Goal: Communication & Community: Answer question/provide support

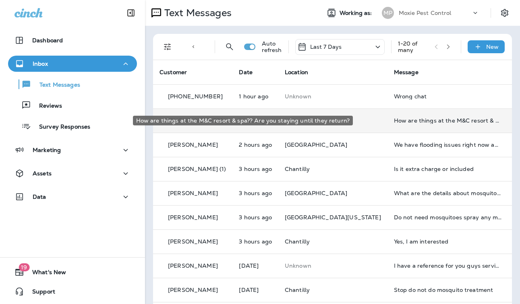
click at [394, 120] on div "How are things at the M&C resort & spa?? Are you staying until they return?" at bounding box center [448, 120] width 108 height 6
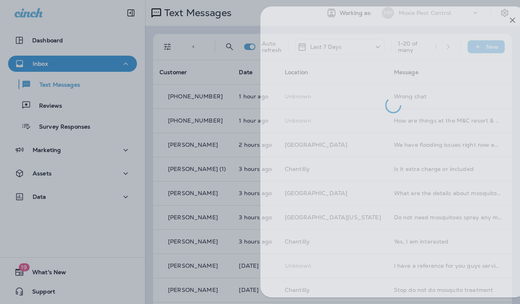
click at [216, 158] on div at bounding box center [277, 152] width 520 height 304
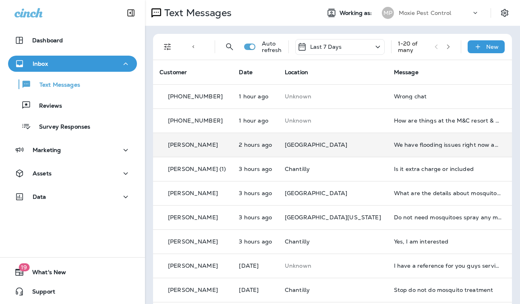
click at [346, 152] on td "[GEOGRAPHIC_DATA]" at bounding box center [333, 145] width 109 height 24
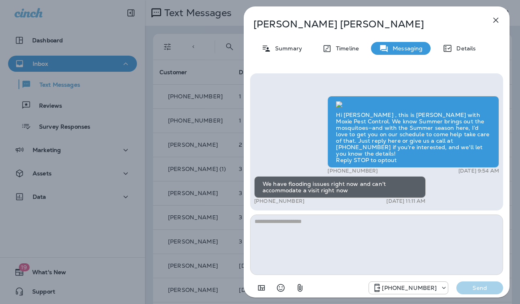
click at [236, 143] on div "Tom Schreiner Summary Timeline Messaging Details Hi Tom , this is Steven with M…" at bounding box center [260, 152] width 520 height 304
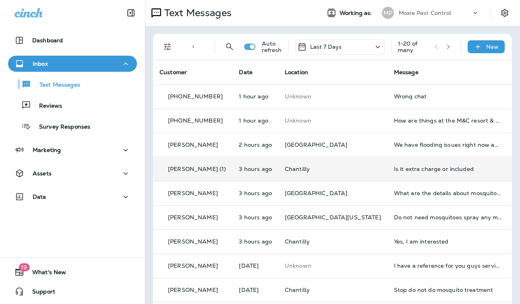
click at [339, 172] on p "Chantilly" at bounding box center [333, 169] width 96 height 6
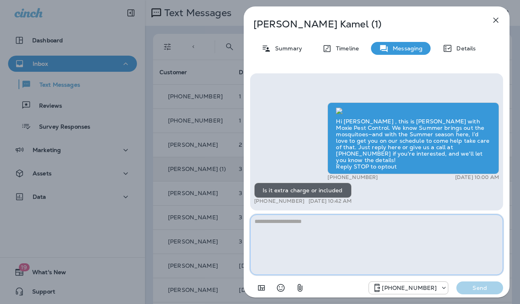
paste textarea "**********"
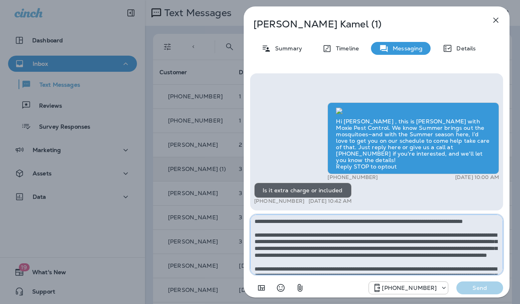
scroll to position [45, 0]
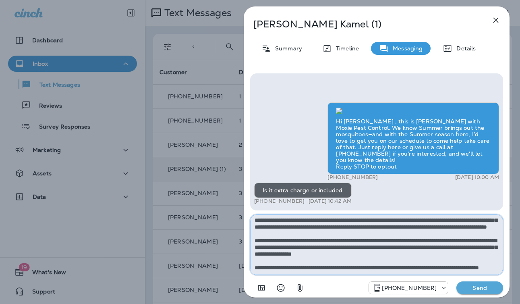
type textarea "**********"
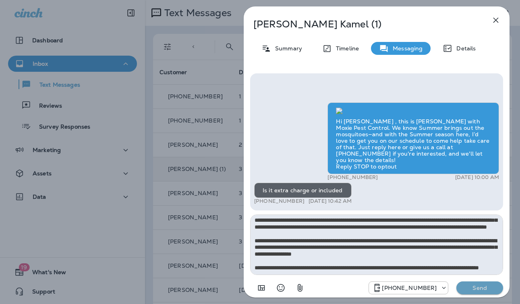
click at [484, 290] on p "Send" at bounding box center [480, 287] width 34 height 7
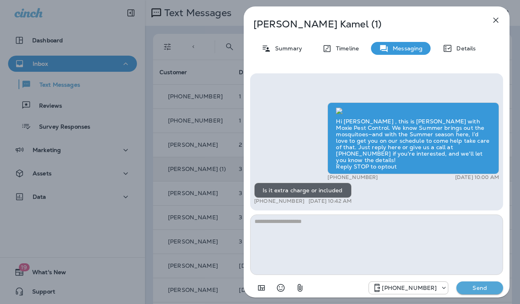
scroll to position [0, 0]
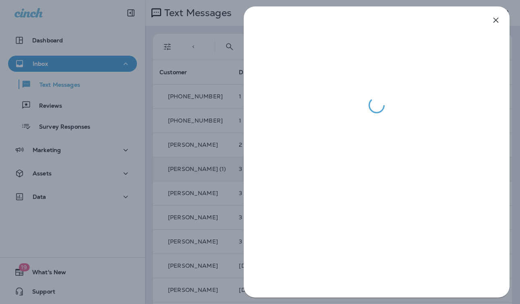
click at [193, 190] on div at bounding box center [260, 152] width 520 height 304
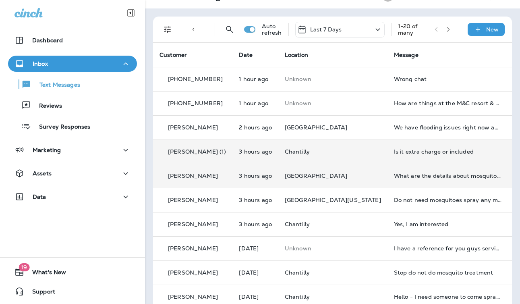
scroll to position [24, 0]
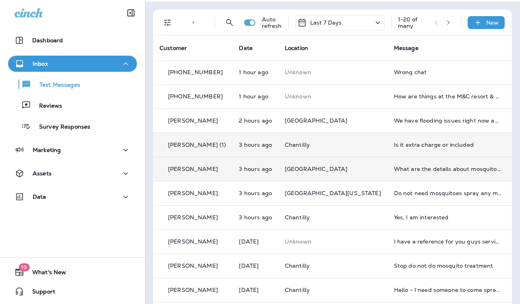
click at [339, 164] on td "[GEOGRAPHIC_DATA]" at bounding box center [333, 169] width 109 height 24
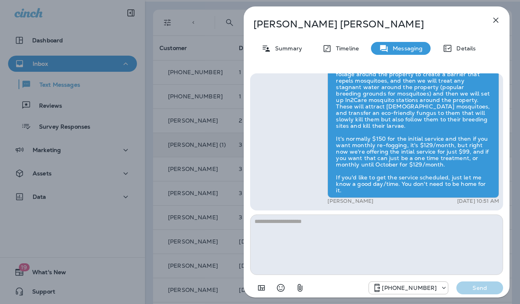
click at [210, 186] on div "Michele Sifuentes Summary Timeline Messaging Details Hi Michele , this is Steve…" at bounding box center [260, 152] width 520 height 304
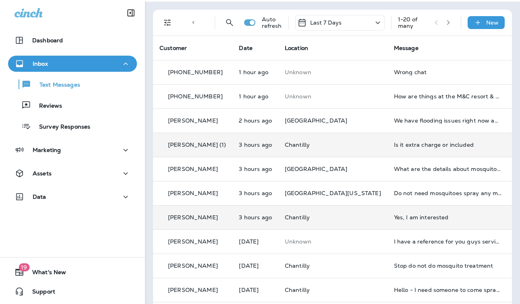
scroll to position [42, 0]
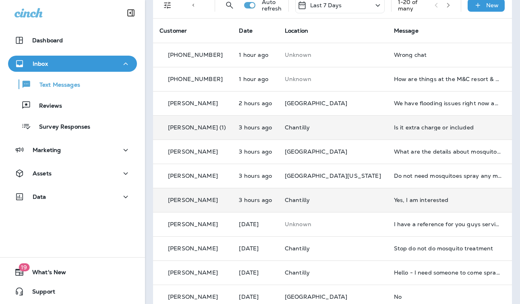
click at [394, 198] on div "Yes, I am interested" at bounding box center [448, 200] width 108 height 6
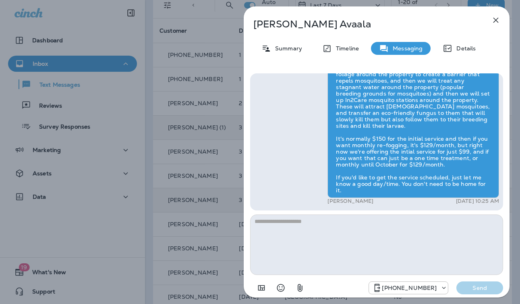
click at [236, 187] on div "Anand Avaala Summary Timeline Messaging Details Hi Anand , this is Steven with …" at bounding box center [260, 152] width 520 height 304
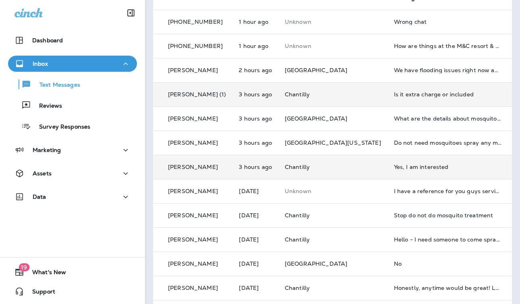
scroll to position [75, 0]
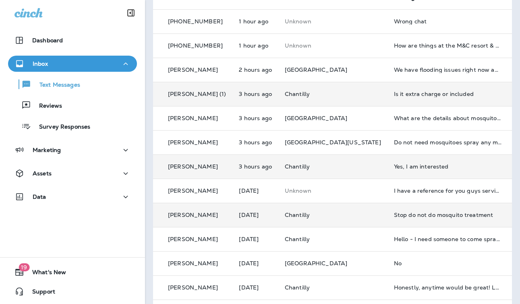
click at [342, 212] on p "Chantilly" at bounding box center [333, 215] width 96 height 6
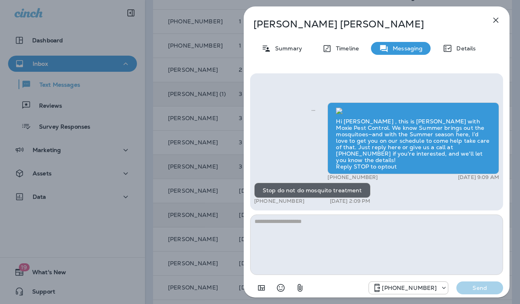
click at [203, 178] on div "Claire Driscoll Summary Timeline Messaging Details Hi Claire , this is Steven w…" at bounding box center [260, 152] width 520 height 304
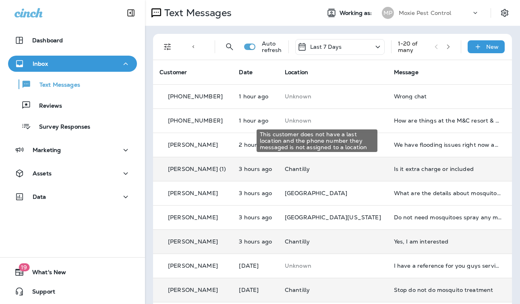
click at [339, 124] on div "This customer does not have a last location and the phone number they messaged …" at bounding box center [317, 138] width 123 height 29
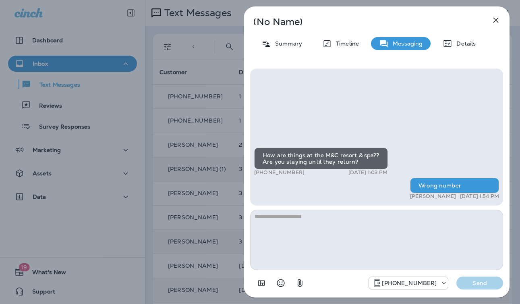
click at [194, 156] on div "(No Name) Summary Timeline Messaging Details How are things at the M&C resort &…" at bounding box center [260, 152] width 520 height 304
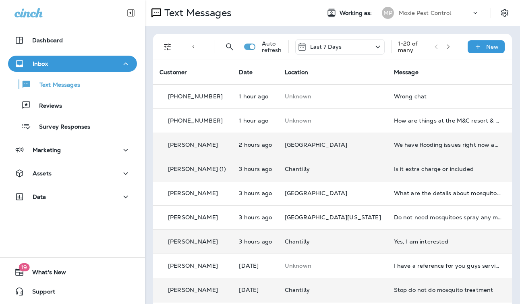
click at [342, 150] on td "[GEOGRAPHIC_DATA]" at bounding box center [333, 145] width 109 height 24
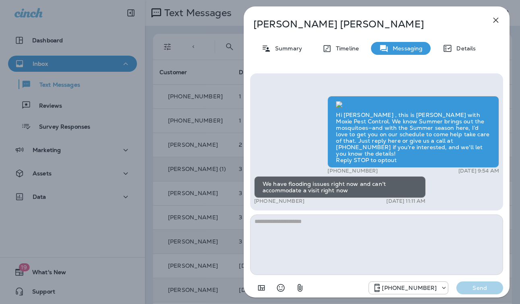
click at [142, 167] on div "Tom Schreiner Summary Timeline Messaging Details Hi Tom , this is Steven with M…" at bounding box center [260, 152] width 520 height 304
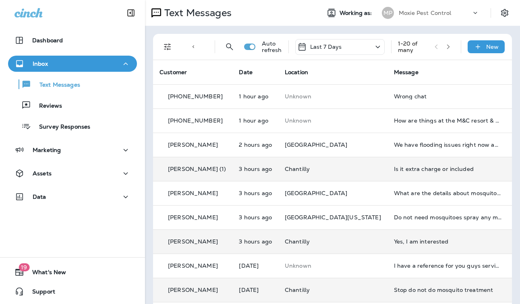
click at [335, 171] on p "Chantilly" at bounding box center [333, 169] width 96 height 6
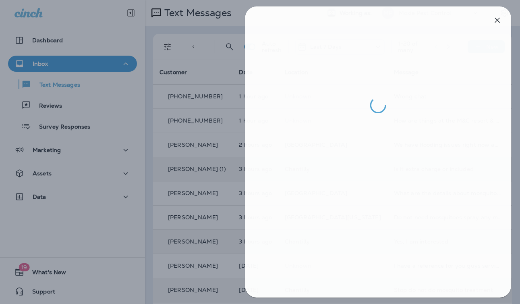
drag, startPoint x: 188, startPoint y: 169, endPoint x: 193, endPoint y: 170, distance: 5.0
click at [188, 169] on div at bounding box center [262, 152] width 520 height 304
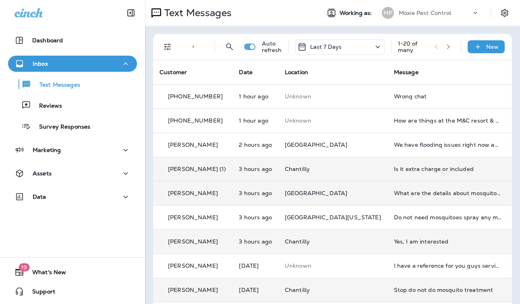
click at [349, 196] on td "[GEOGRAPHIC_DATA]" at bounding box center [333, 193] width 109 height 24
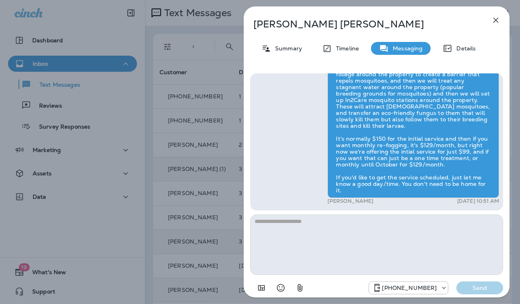
click at [185, 174] on div "Michele Sifuentes Summary Timeline Messaging Details Hi Michele , this is Steve…" at bounding box center [260, 152] width 520 height 304
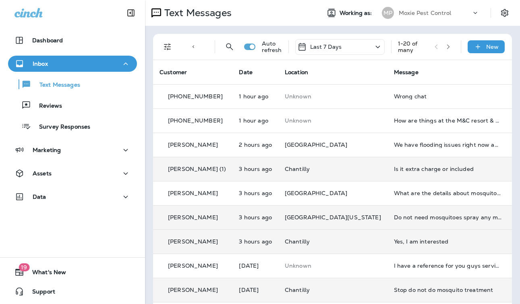
click at [350, 223] on td "[GEOGRAPHIC_DATA][US_STATE]" at bounding box center [333, 217] width 109 height 24
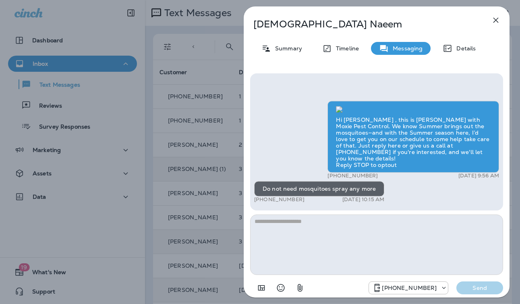
click at [201, 162] on div "Muhammad Naeem Summary Timeline Messaging Details Hi Muhammad , this is Steven …" at bounding box center [260, 152] width 520 height 304
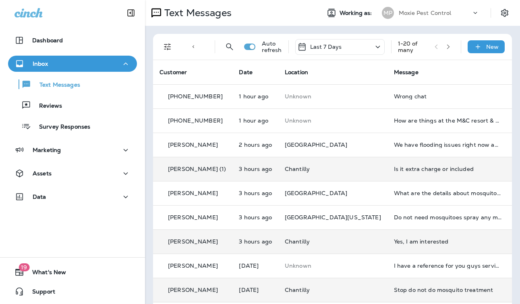
click at [327, 242] on p "Chantilly" at bounding box center [333, 241] width 96 height 6
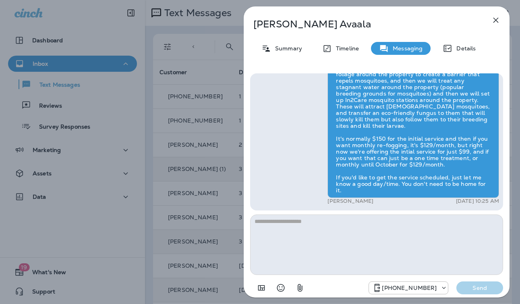
click at [208, 187] on div "Anand Avaala Summary Timeline Messaging Details Hi Anand , this is Steven with …" at bounding box center [260, 152] width 520 height 304
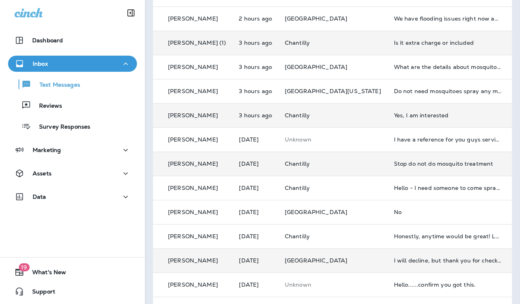
scroll to position [130, 0]
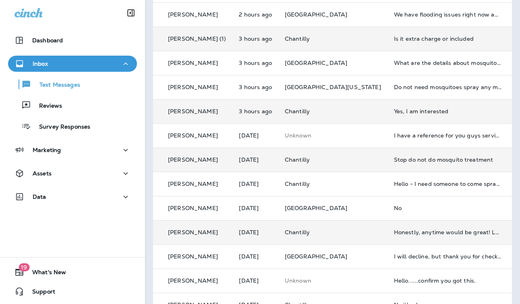
click at [334, 240] on td "Chantilly" at bounding box center [333, 232] width 109 height 24
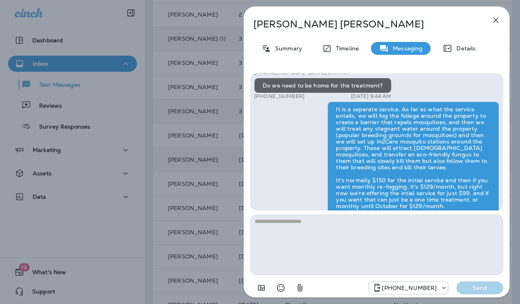
scroll to position [-95, 0]
drag, startPoint x: 217, startPoint y: 195, endPoint x: 222, endPoint y: 195, distance: 5.3
click at [220, 195] on div "Jen Scarbrough Summary Timeline Messaging Details Hi Jen , this is Steven with …" at bounding box center [260, 152] width 520 height 304
